Goal: Task Accomplishment & Management: Manage account settings

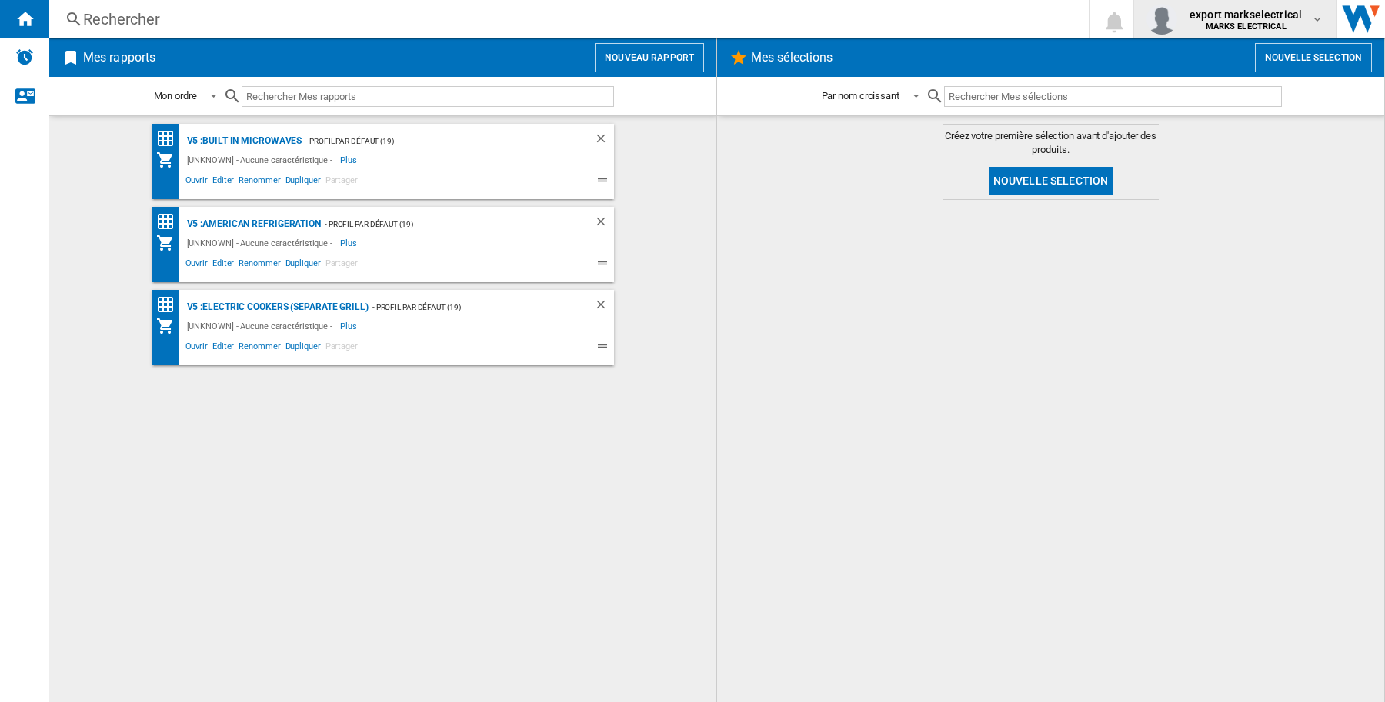
click at [1268, 20] on span "export markselectrical" at bounding box center [1245, 14] width 112 height 15
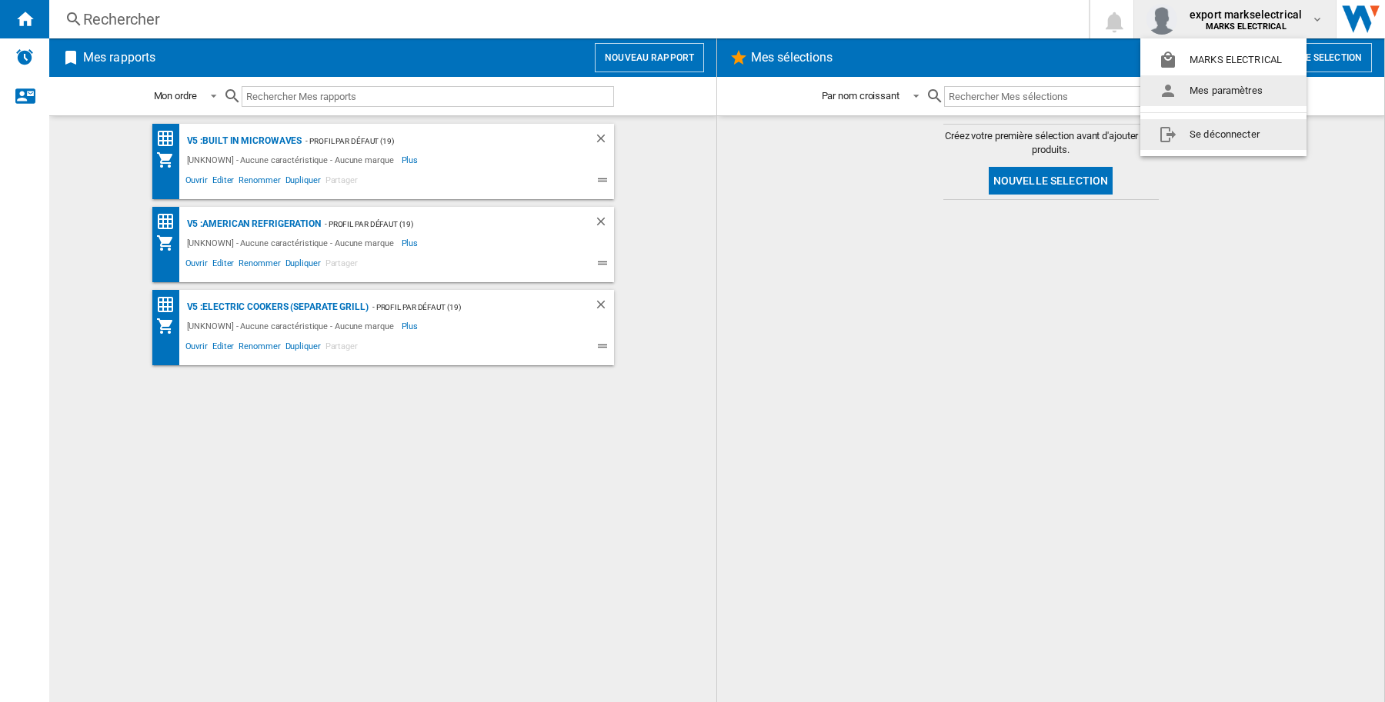
click at [1262, 119] on button "Se déconnecter" at bounding box center [1223, 134] width 166 height 31
